Goal: Task Accomplishment & Management: Manage account settings

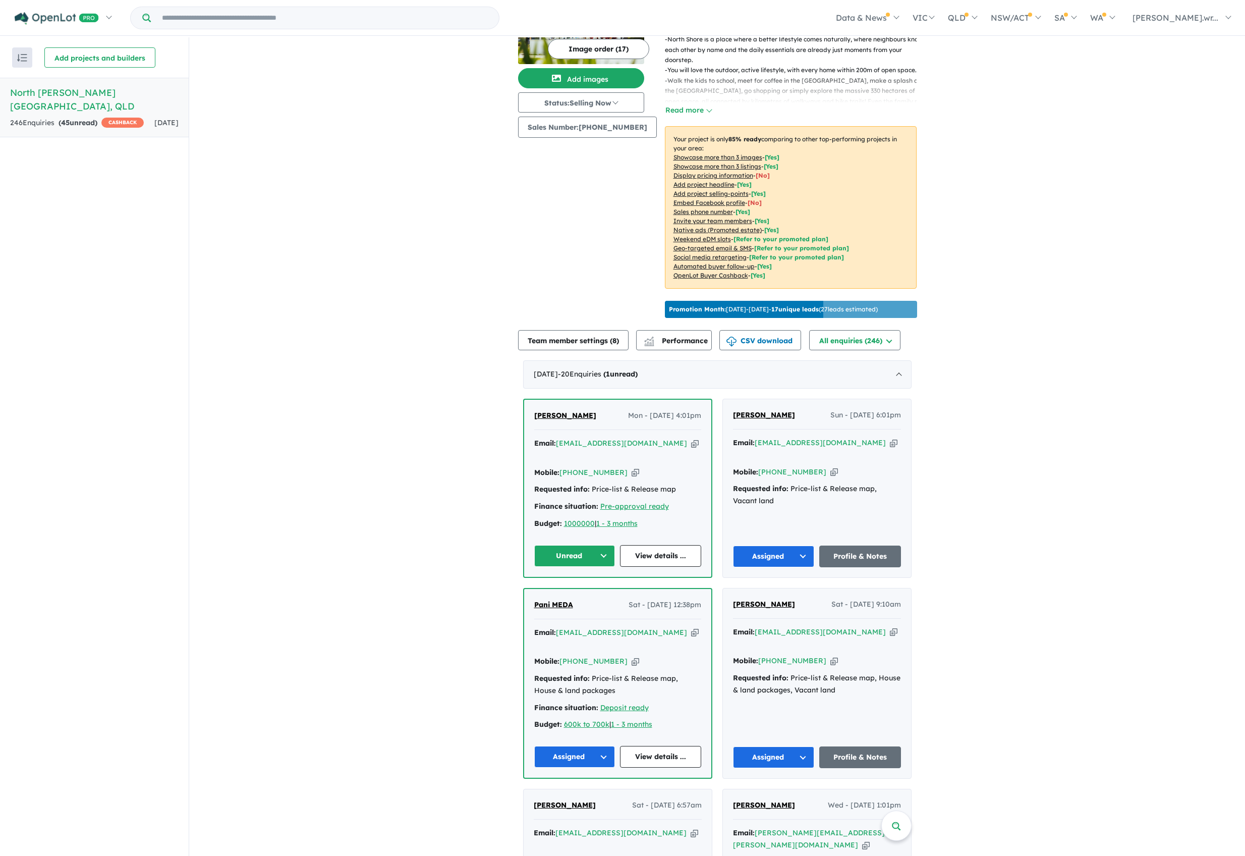
scroll to position [269, 0]
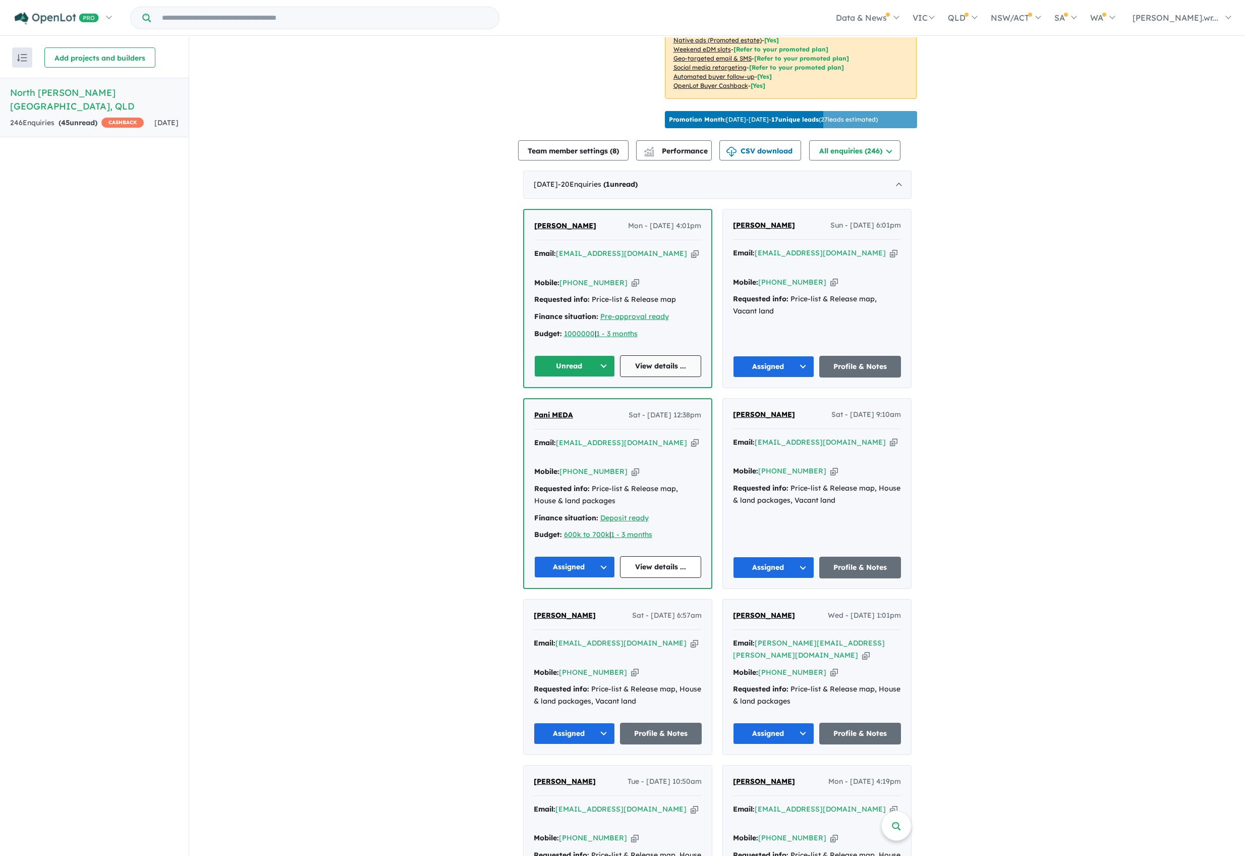
click at [665, 355] on link "View details ..." at bounding box center [660, 366] width 81 height 22
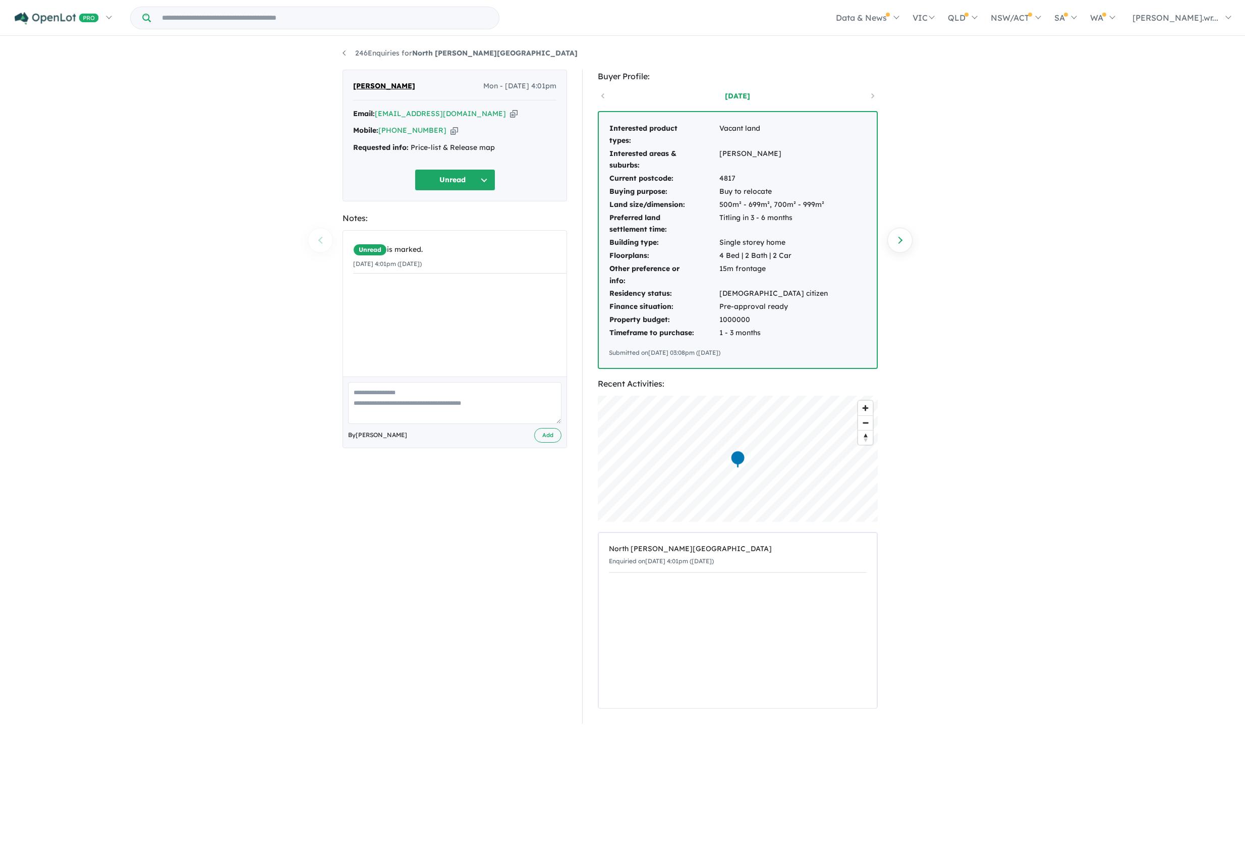
click at [474, 175] on button "Unread" at bounding box center [455, 180] width 81 height 22
click at [447, 226] on button "Assigned" at bounding box center [459, 226] width 88 height 23
click at [395, 403] on textarea at bounding box center [454, 403] width 213 height 42
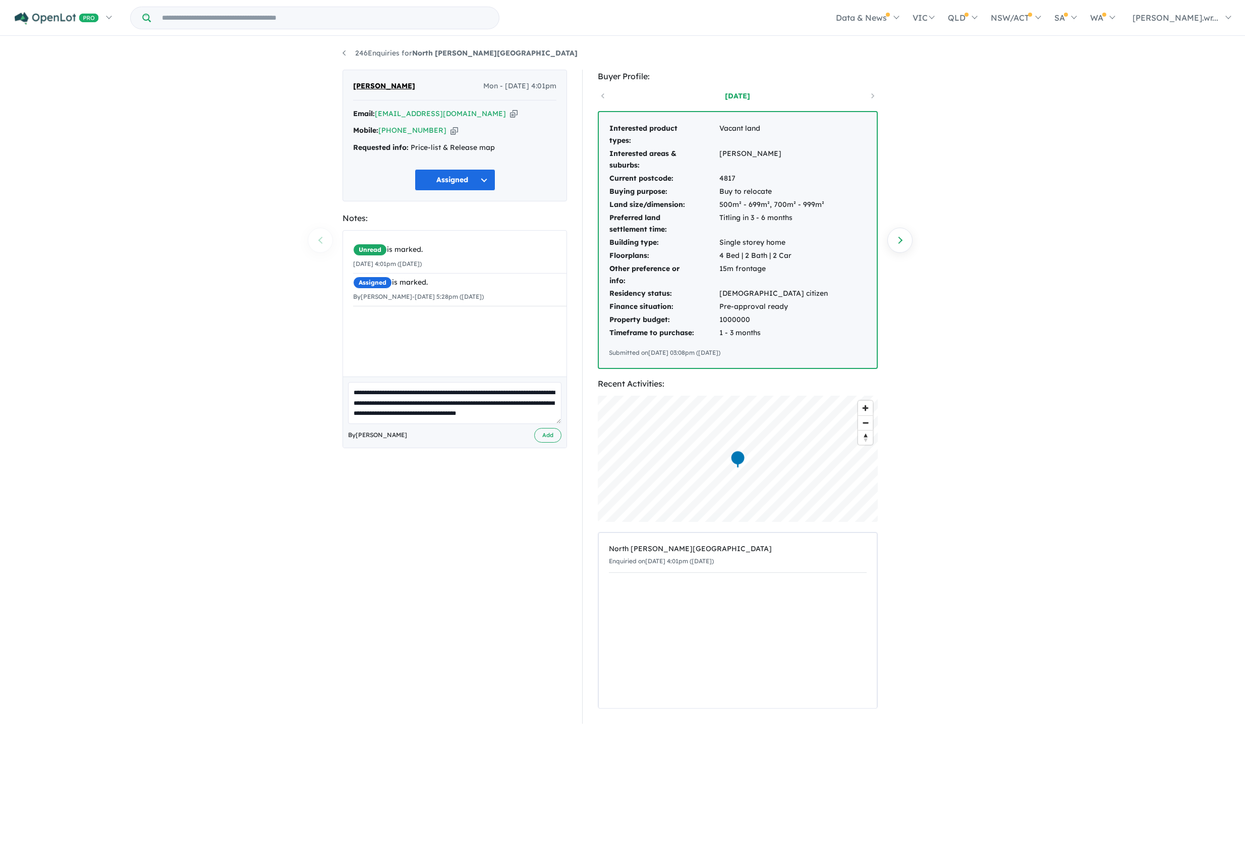
scroll to position [4, 0]
type textarea "**********"
click at [542, 441] on button "Add" at bounding box center [547, 435] width 27 height 15
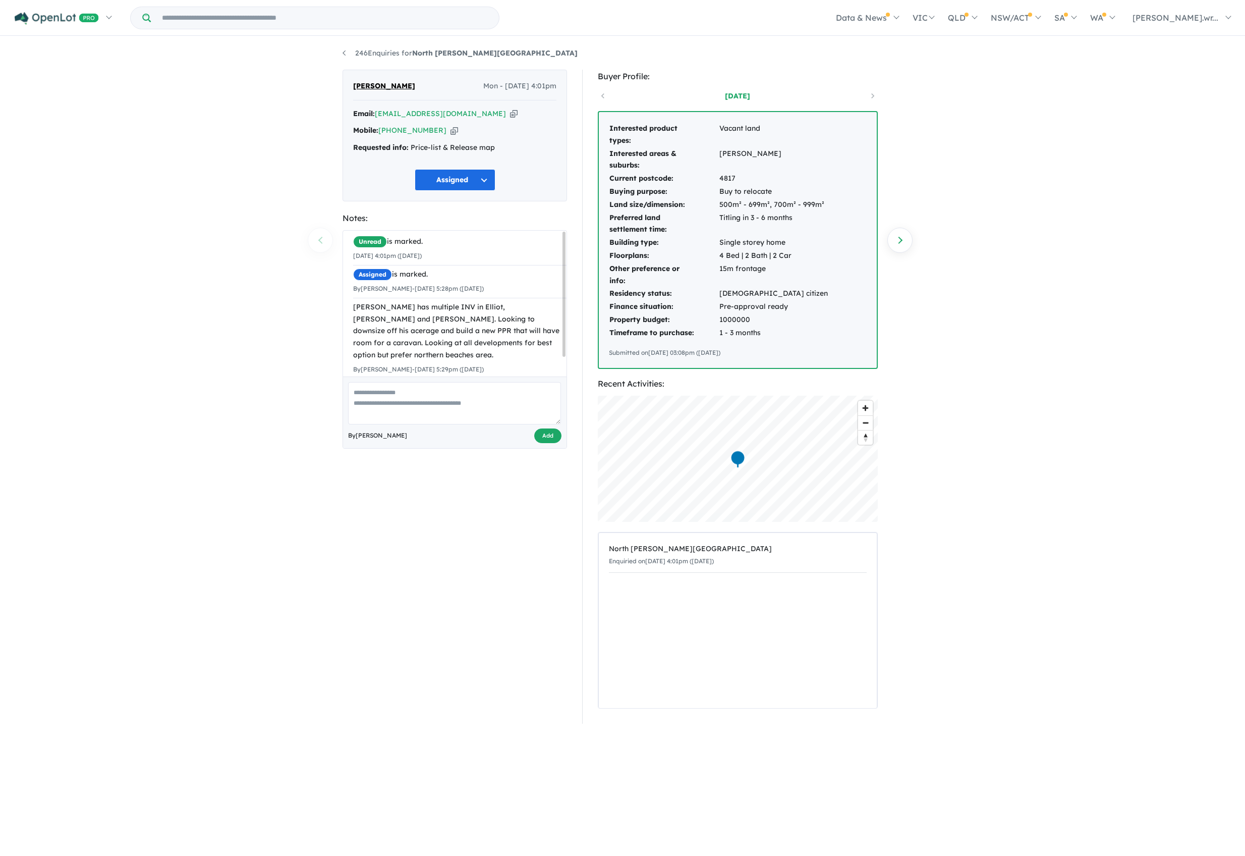
scroll to position [0, 0]
